Goal: Task Accomplishment & Management: Use online tool/utility

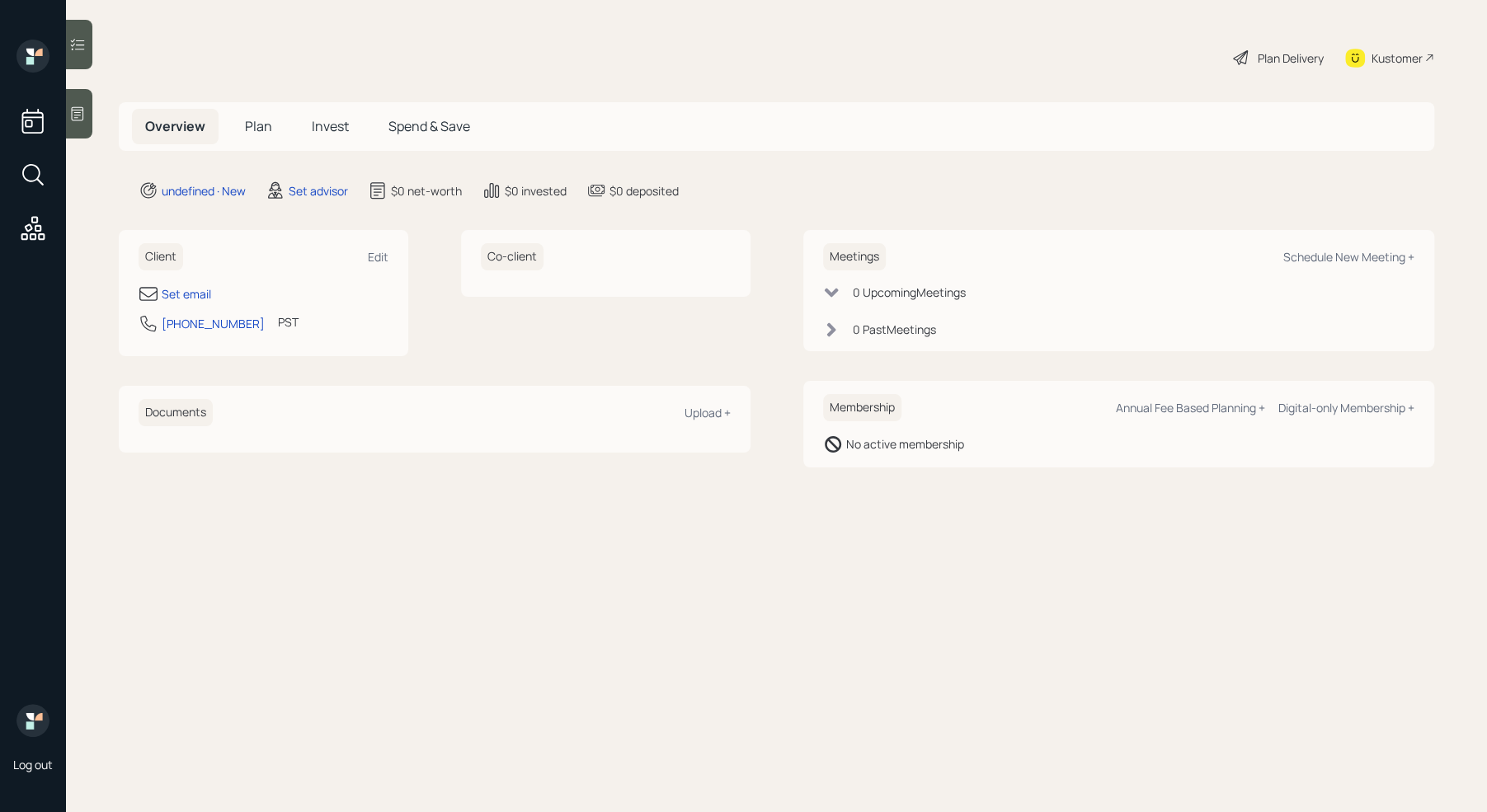
click at [70, 121] on icon at bounding box center [77, 113] width 16 height 16
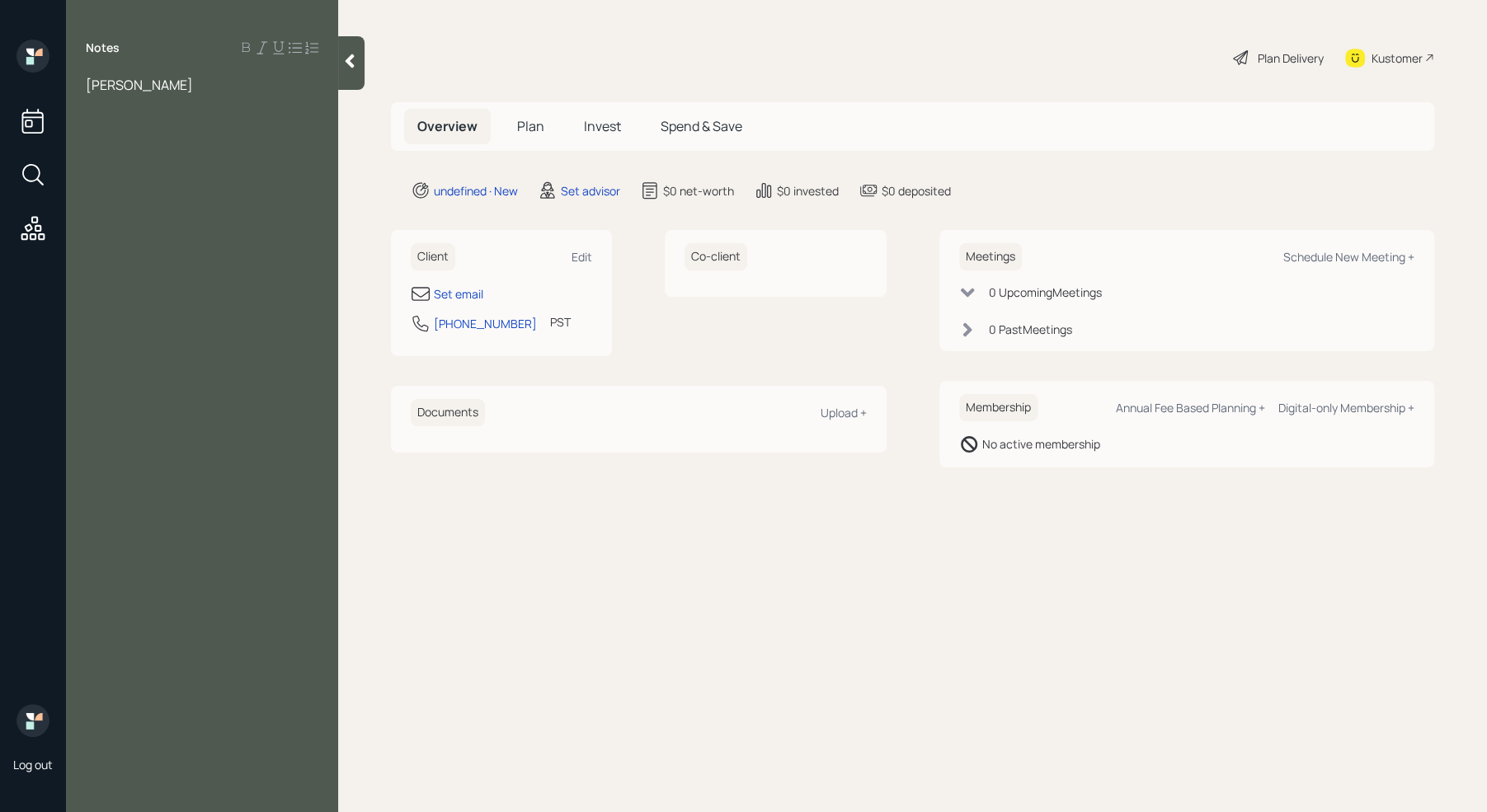
click at [113, 87] on span "[PERSON_NAME]" at bounding box center [139, 84] width 107 height 18
click at [206, 80] on div "[PERSON_NAME]" at bounding box center [202, 84] width 233 height 18
click at [99, 121] on span "ASsets" at bounding box center [107, 121] width 43 height 18
click at [137, 112] on div "Assets" at bounding box center [202, 121] width 233 height 18
click at [119, 101] on div at bounding box center [202, 102] width 233 height 18
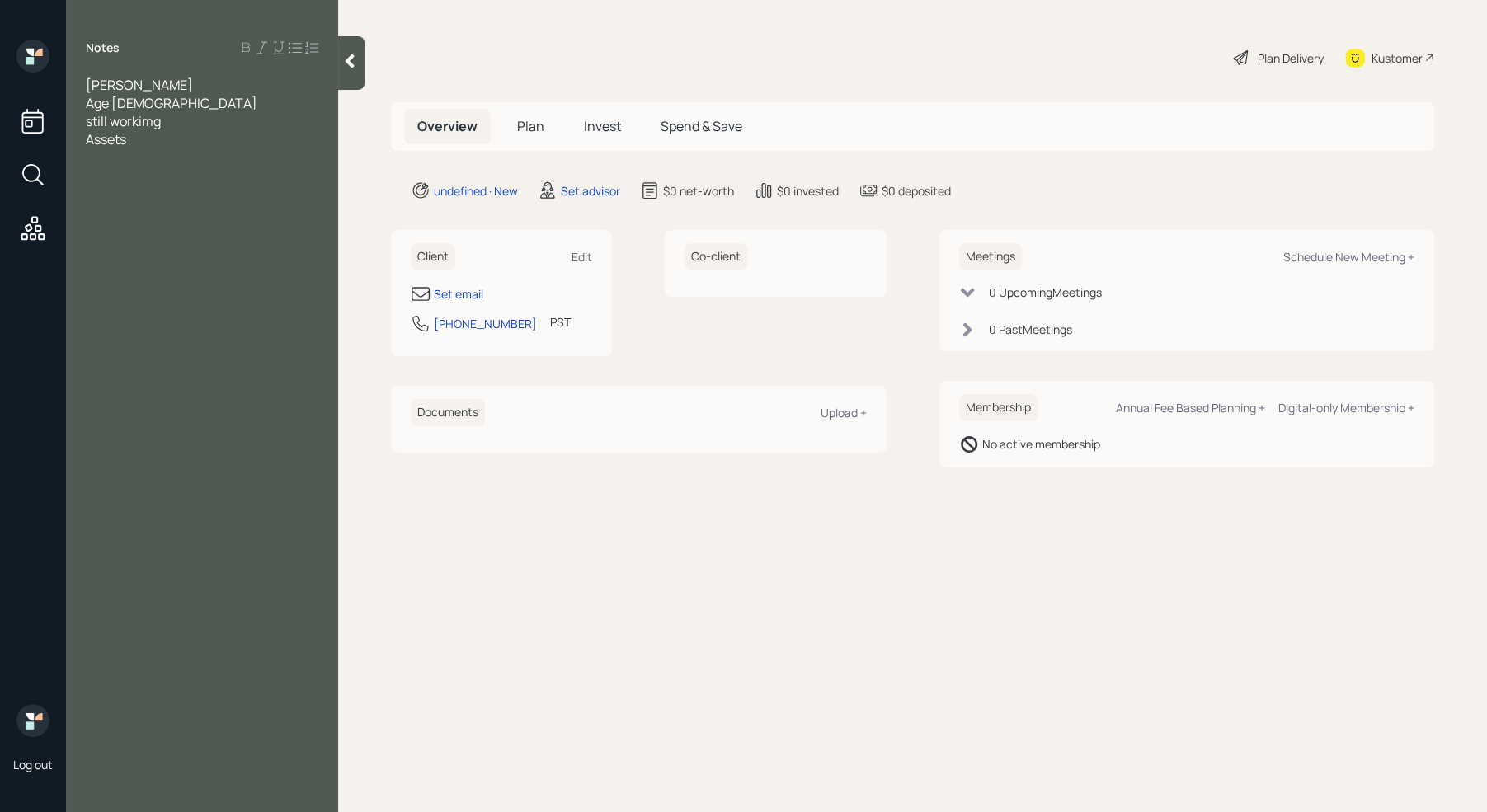
click at [151, 120] on span "still workimg" at bounding box center [124, 121] width 75 height 18
click at [193, 115] on div "still working" at bounding box center [202, 121] width 233 height 18
click at [160, 197] on div "Assets" at bounding box center [202, 193] width 233 height 18
click at [131, 205] on div "401k" at bounding box center [202, 212] width 233 height 18
click at [196, 230] on div "Money Market -" at bounding box center [202, 230] width 233 height 18
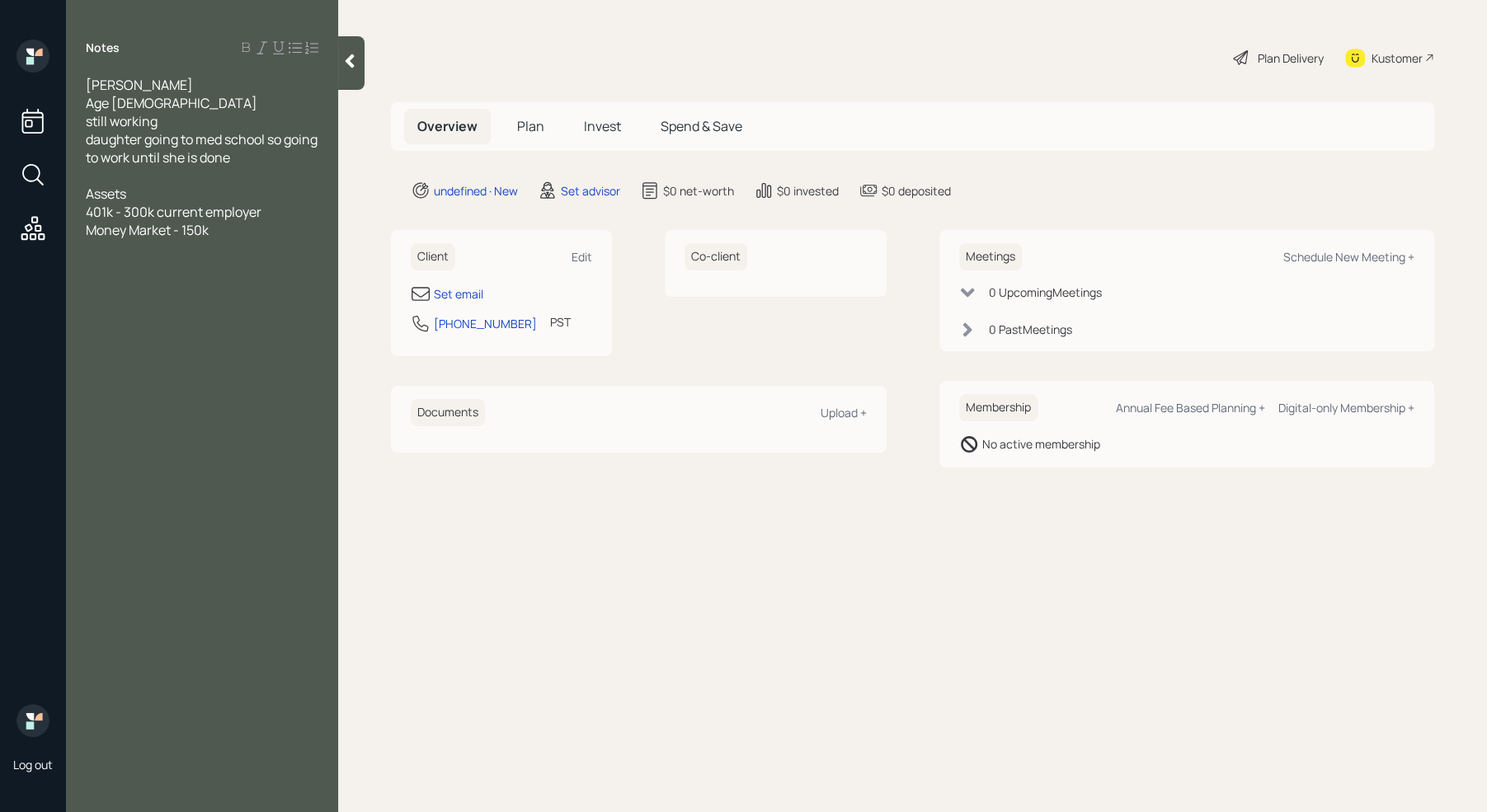
click at [255, 226] on div "Money Market - 150k" at bounding box center [202, 230] width 233 height 18
click at [233, 235] on div "Money Market - 150k" at bounding box center [202, 230] width 233 height 18
click at [162, 267] on div "Savings-" at bounding box center [202, 266] width 233 height 18
